Goal: Information Seeking & Learning: Learn about a topic

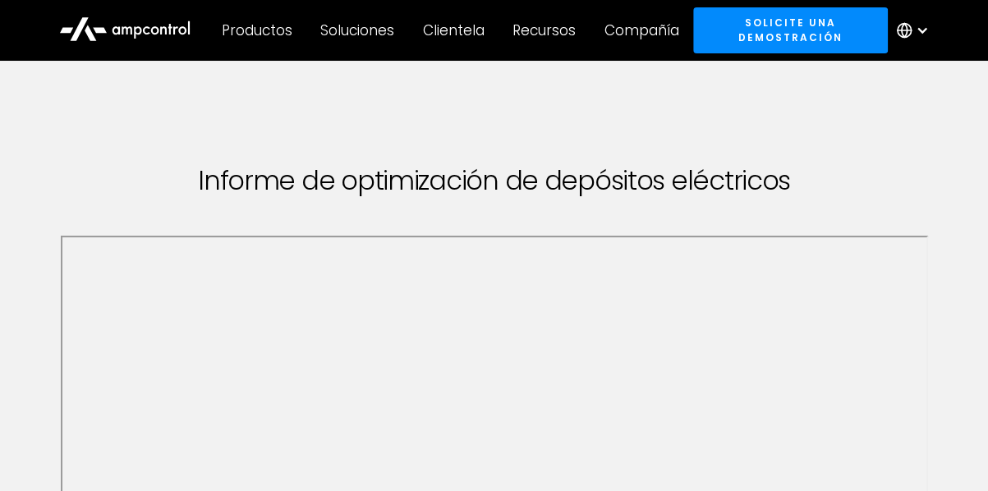
click at [908, 35] on circle at bounding box center [904, 31] width 14 height 14
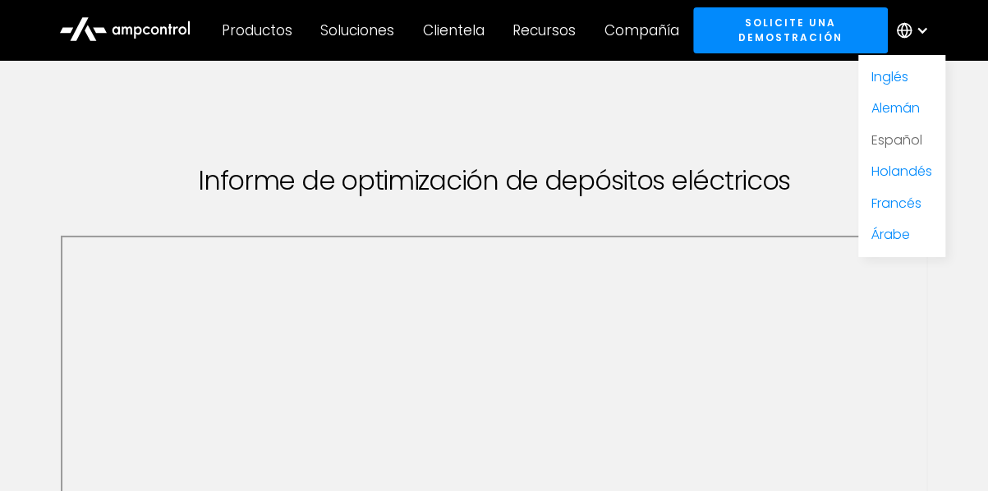
click at [892, 140] on link "Español" at bounding box center [896, 140] width 51 height 19
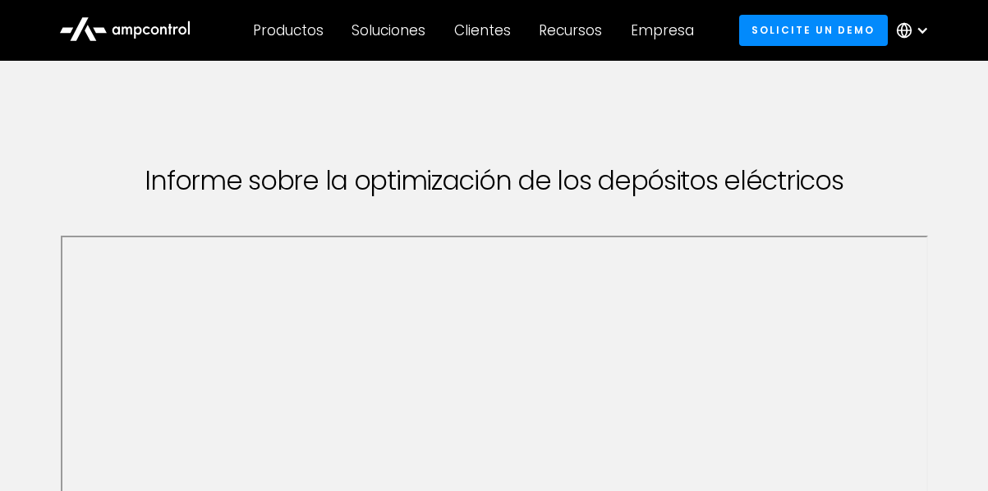
scroll to position [54, 0]
